Goal: Information Seeking & Learning: Learn about a topic

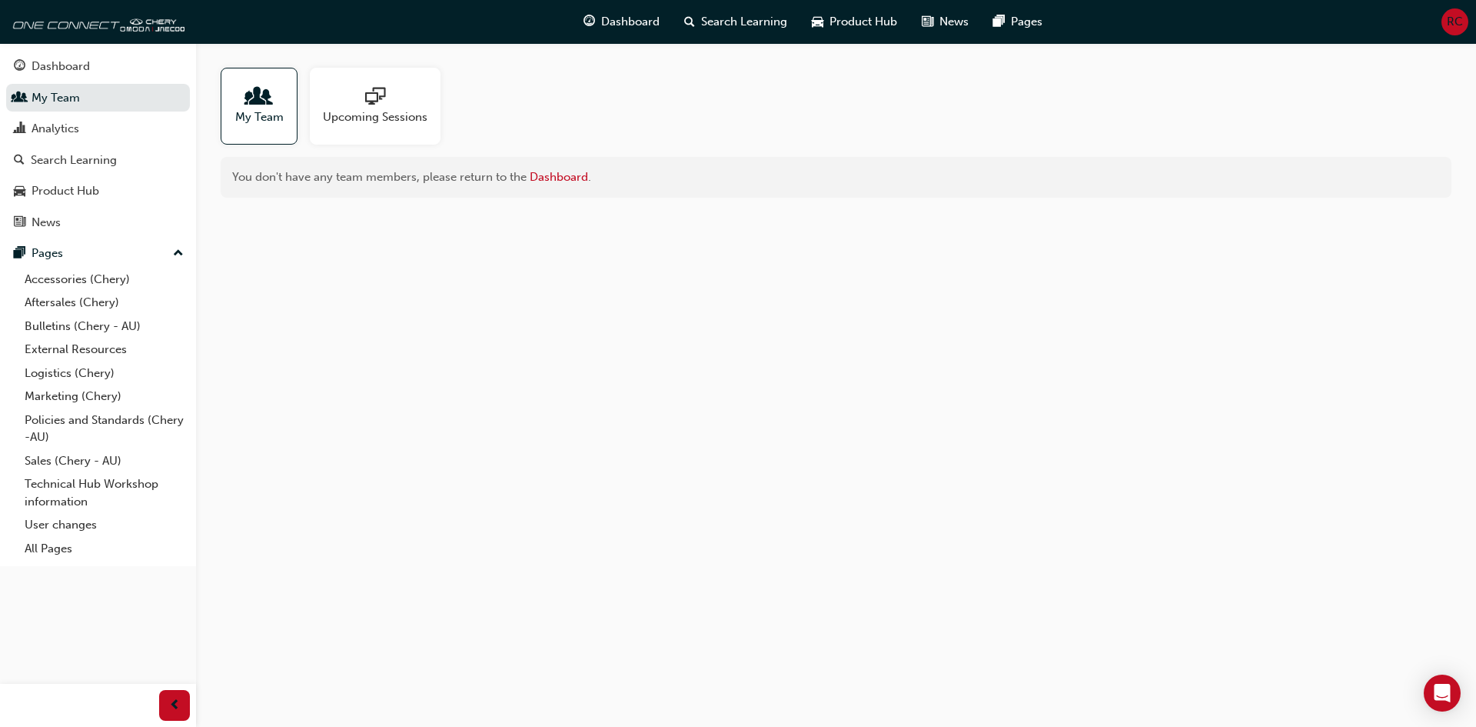
click at [335, 117] on span "Upcoming Sessions" at bounding box center [375, 117] width 105 height 18
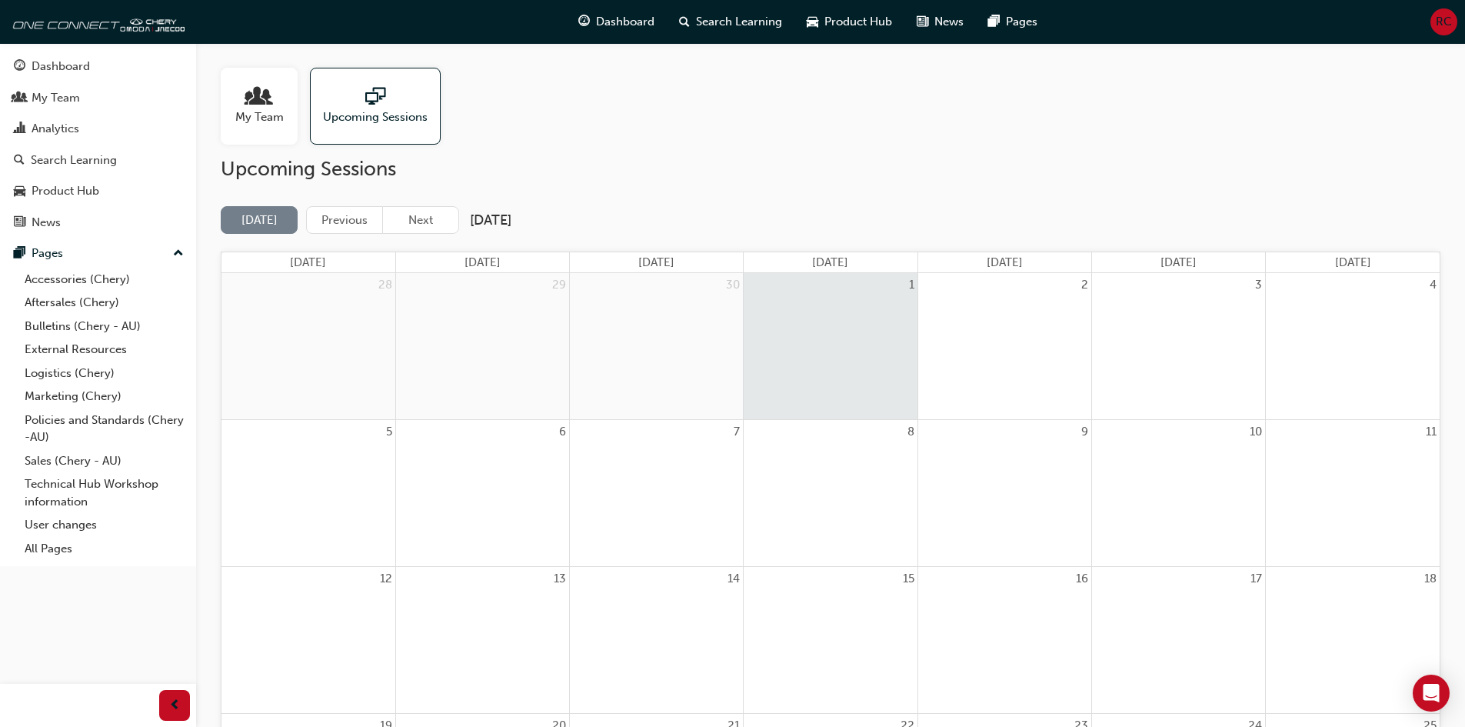
click at [265, 115] on span "My Team" at bounding box center [259, 117] width 48 height 18
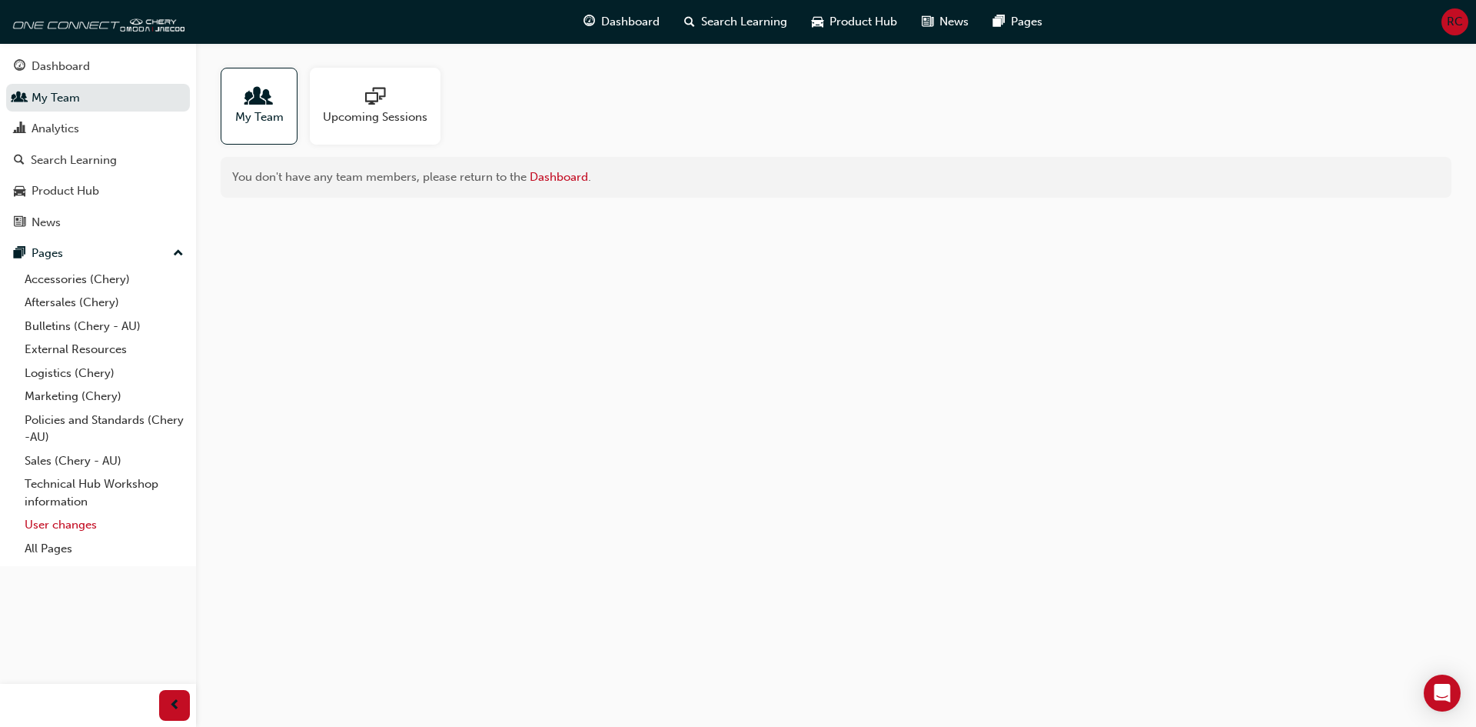
click at [52, 520] on link "User changes" at bounding box center [103, 525] width 171 height 24
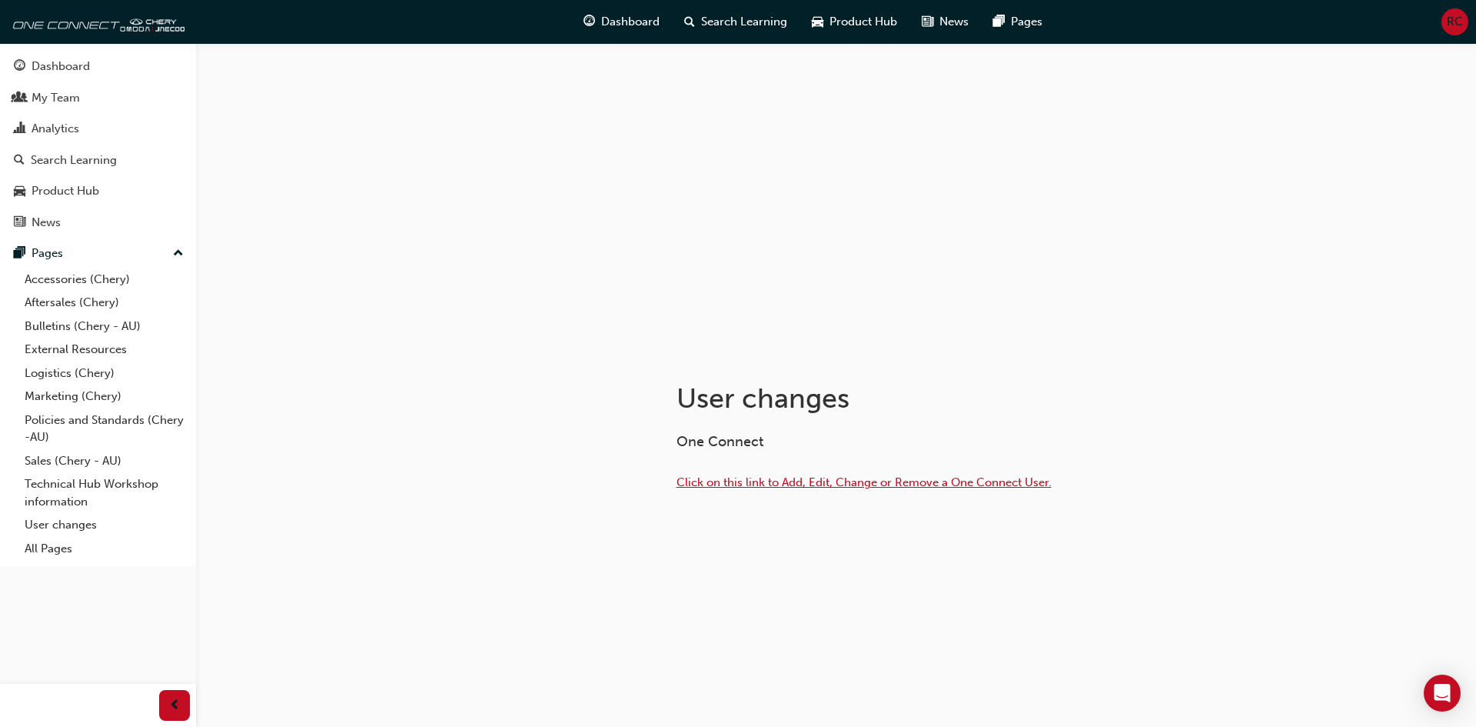
click at [953, 485] on span "Click on this link to Add, Edit, Change or Remove a One Connect User." at bounding box center [864, 482] width 375 height 14
click at [65, 66] on div "Dashboard" at bounding box center [61, 67] width 58 height 18
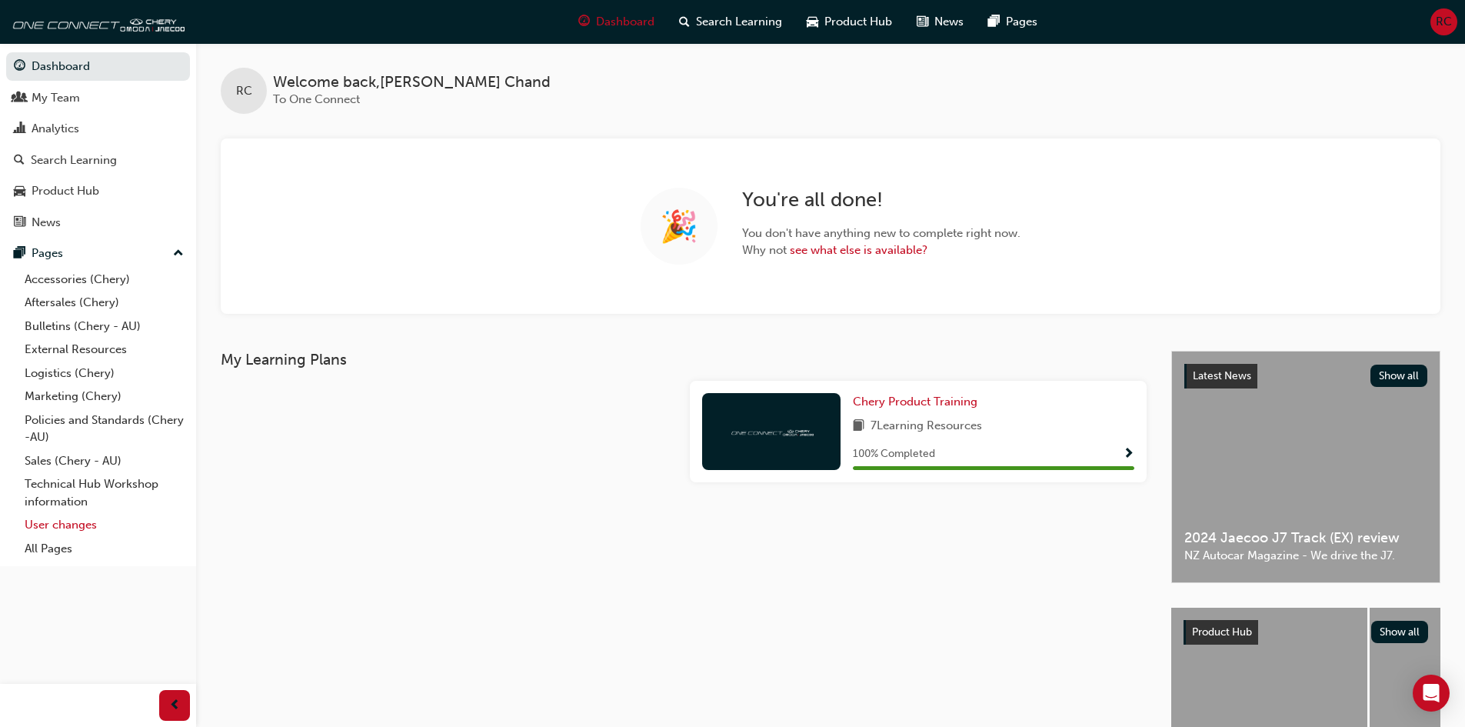
click at [78, 531] on link "User changes" at bounding box center [103, 525] width 171 height 24
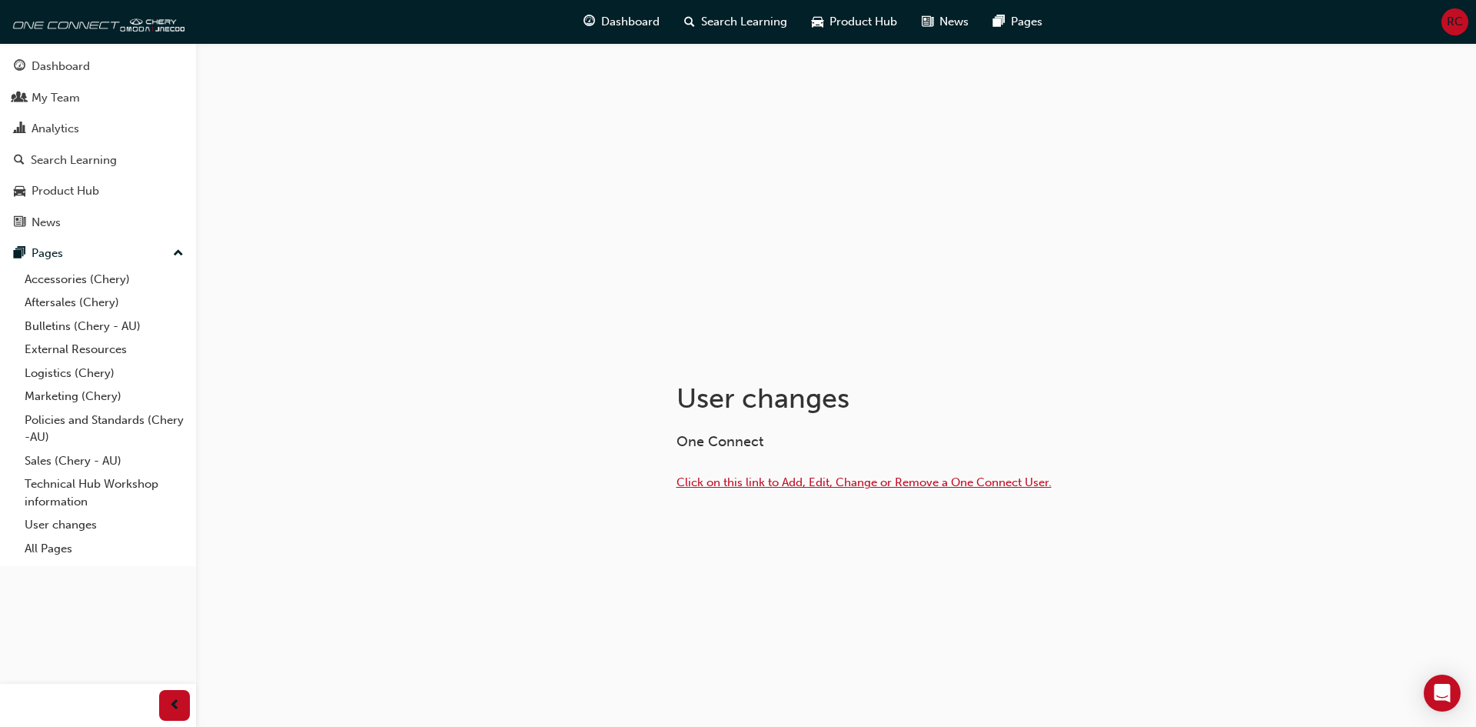
click at [825, 482] on span "Click on this link to Add, Edit, Change or Remove a One Connect User." at bounding box center [864, 482] width 375 height 14
click at [63, 58] on div "Dashboard" at bounding box center [61, 67] width 58 height 18
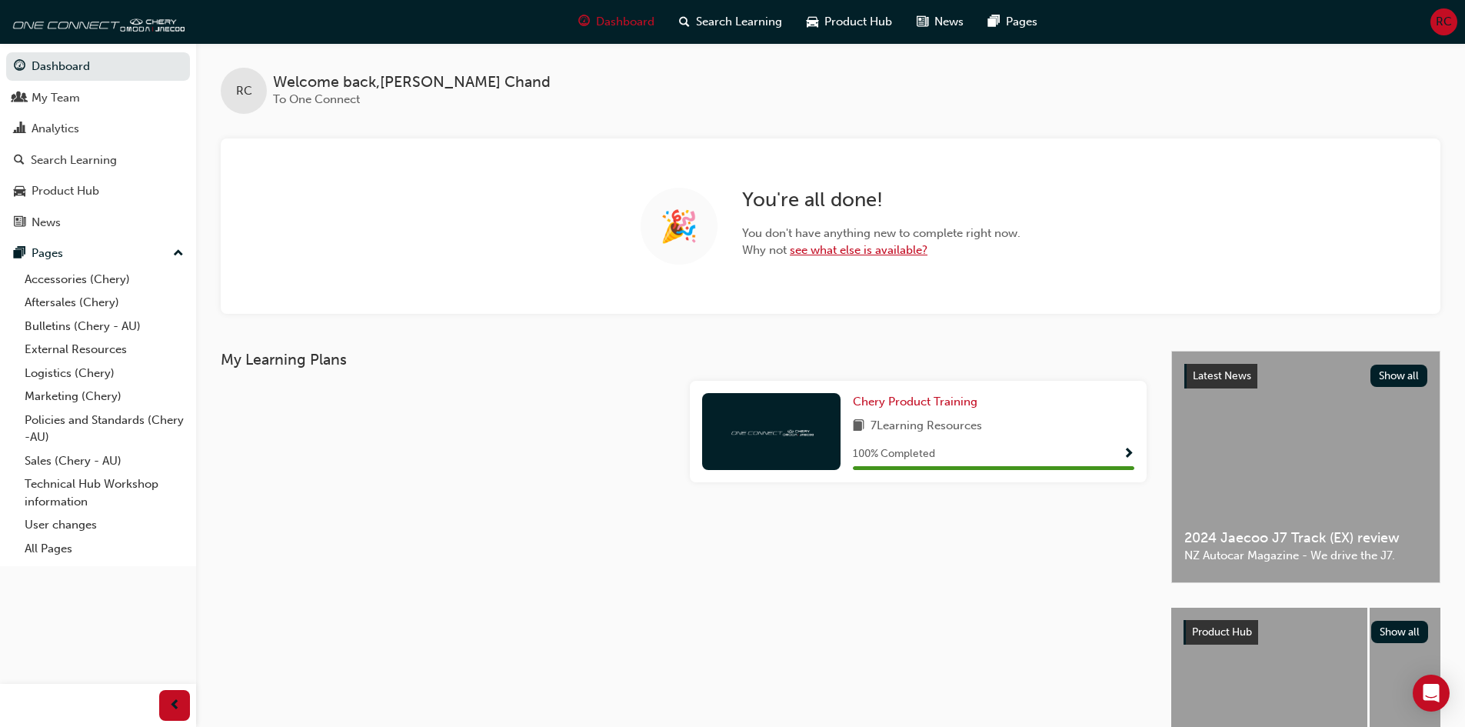
click at [837, 254] on link "see what else is available?" at bounding box center [859, 250] width 138 height 14
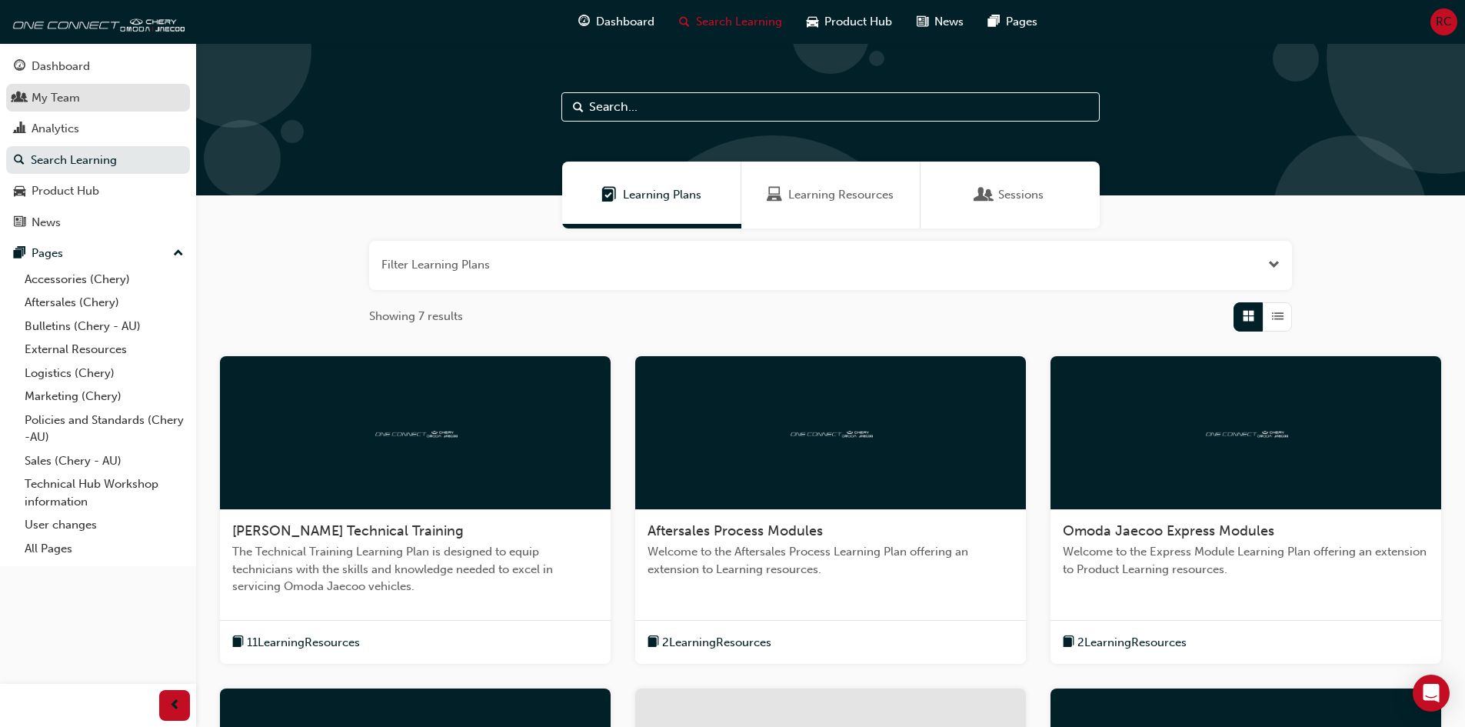
click at [84, 103] on div "My Team" at bounding box center [98, 97] width 168 height 19
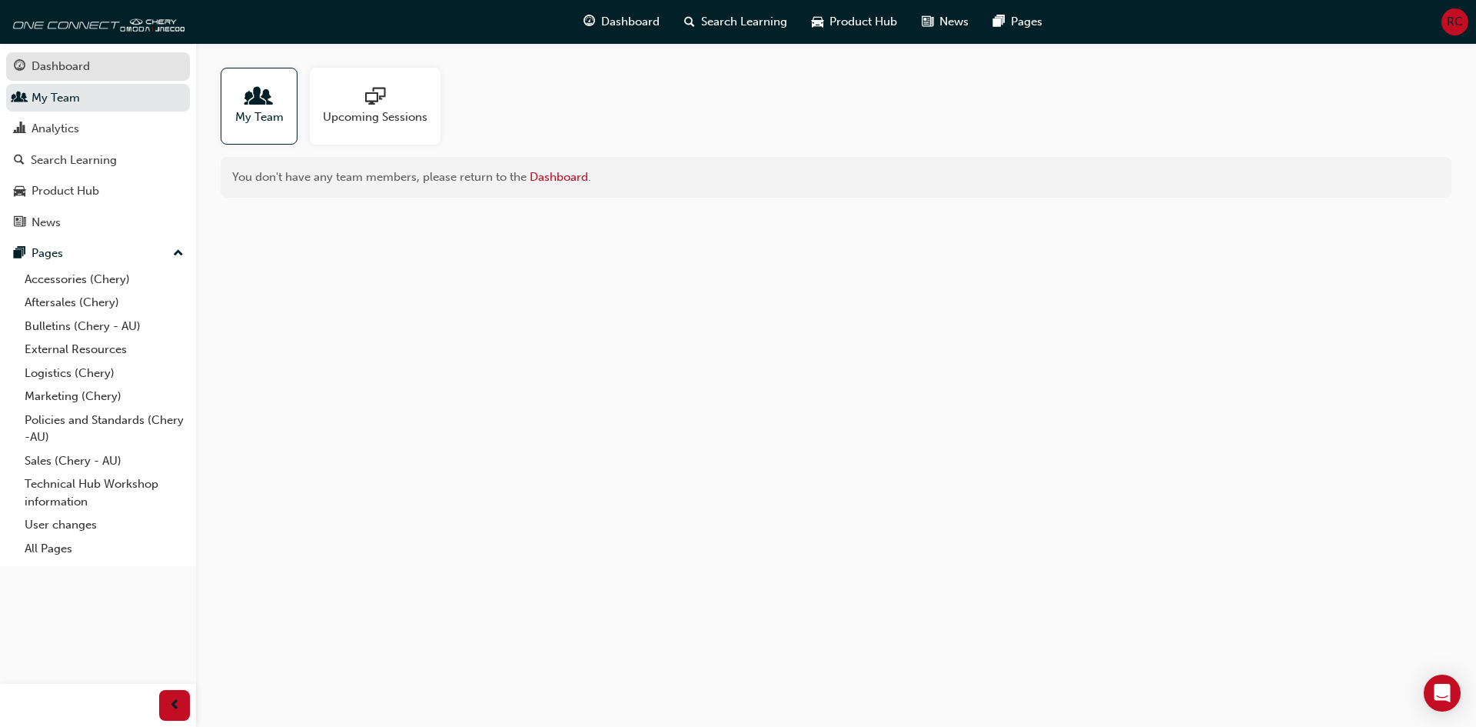
click at [88, 73] on div "Dashboard" at bounding box center [61, 67] width 58 height 18
